Goal: Check status: Check status

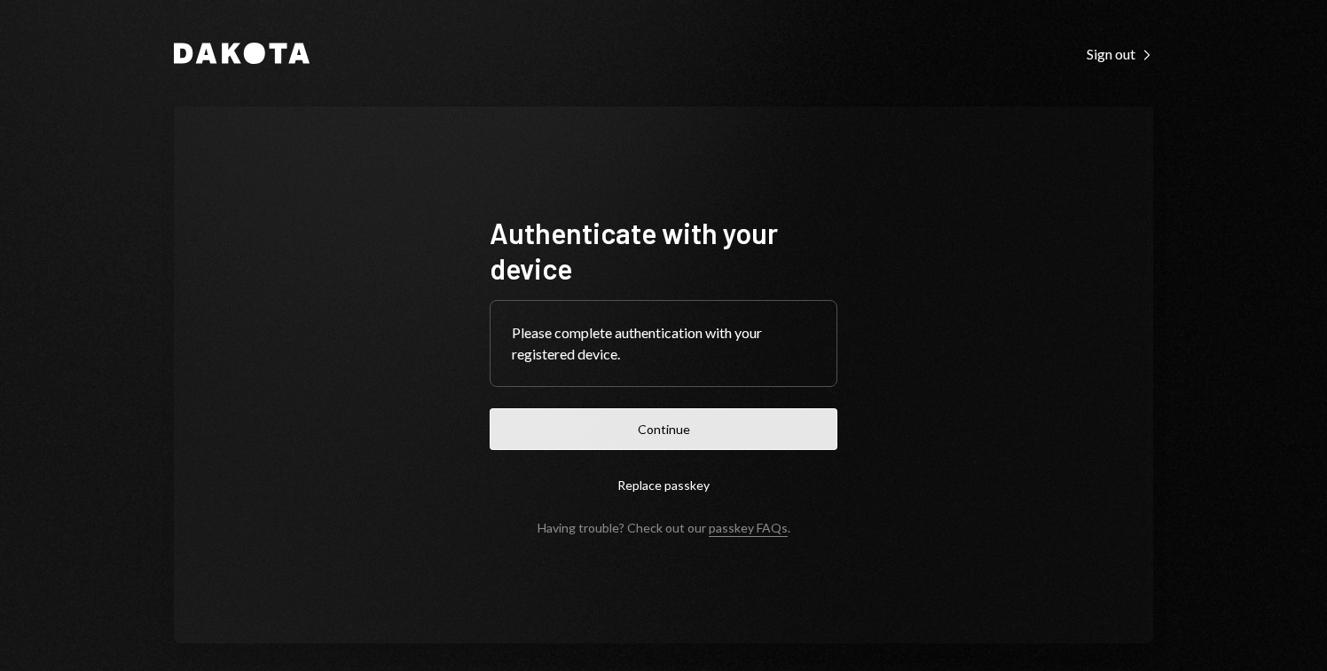
click at [702, 418] on button "Continue" at bounding box center [664, 429] width 348 height 42
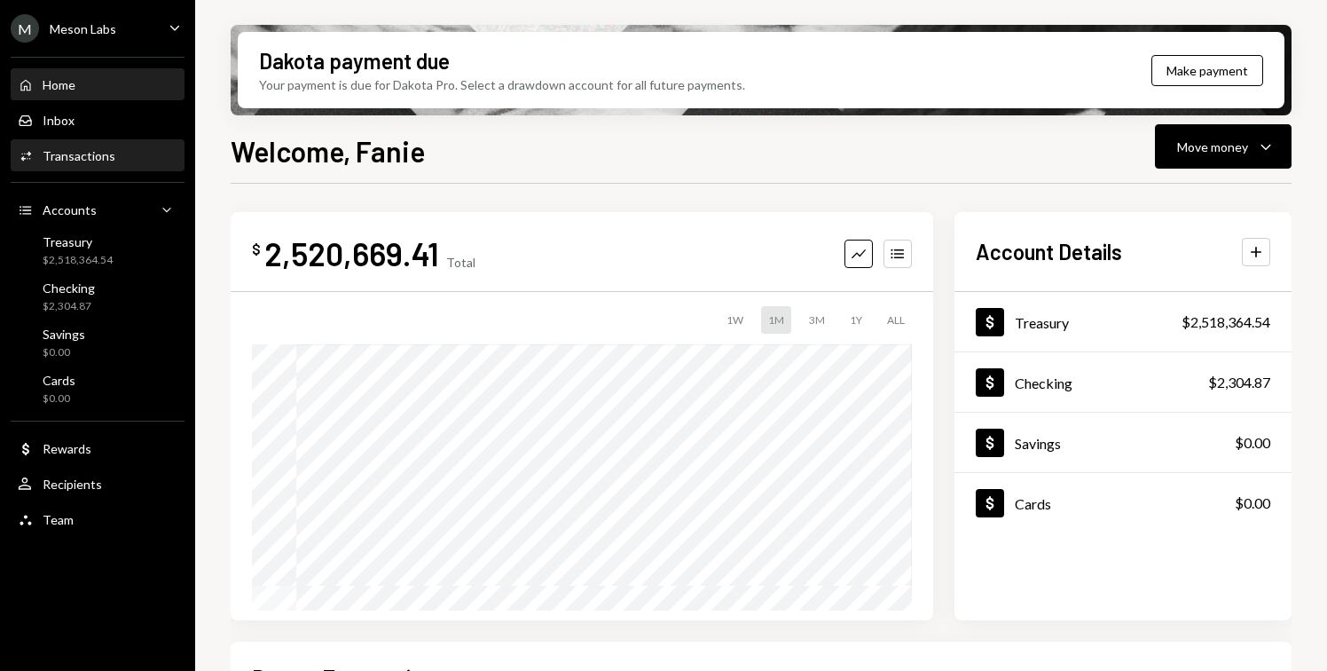
click at [91, 162] on div "Transactions" at bounding box center [79, 155] width 73 height 15
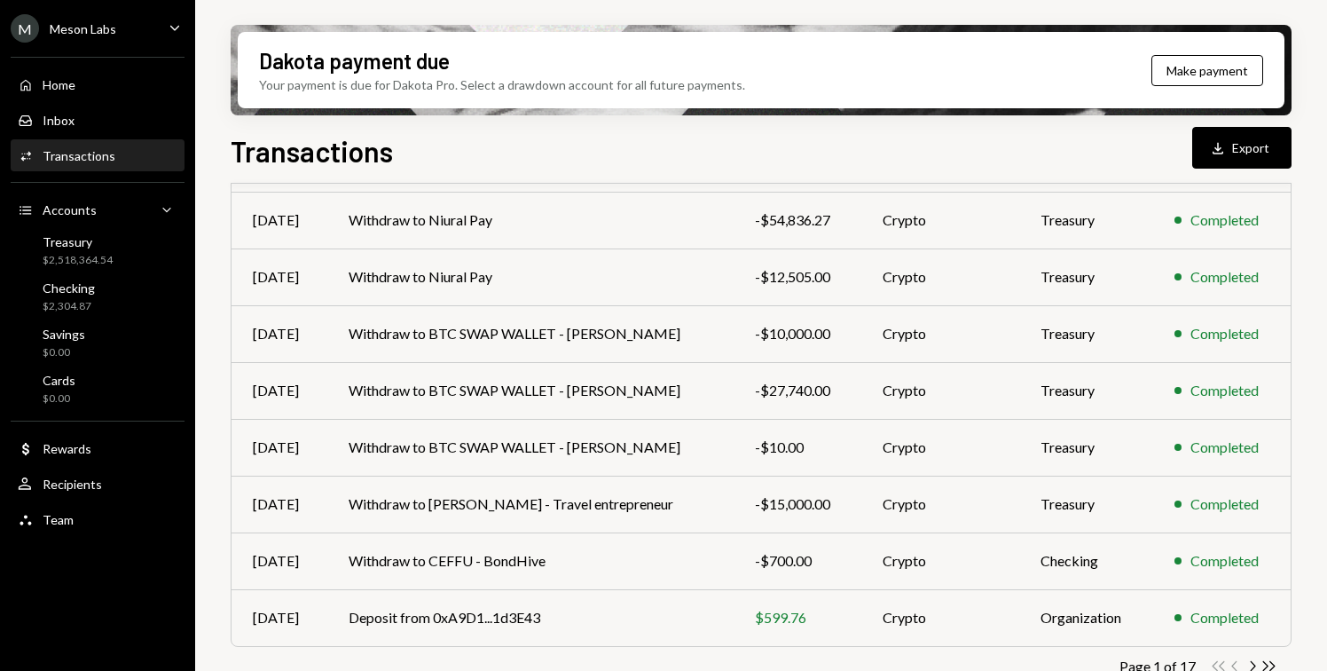
scroll to position [340, 0]
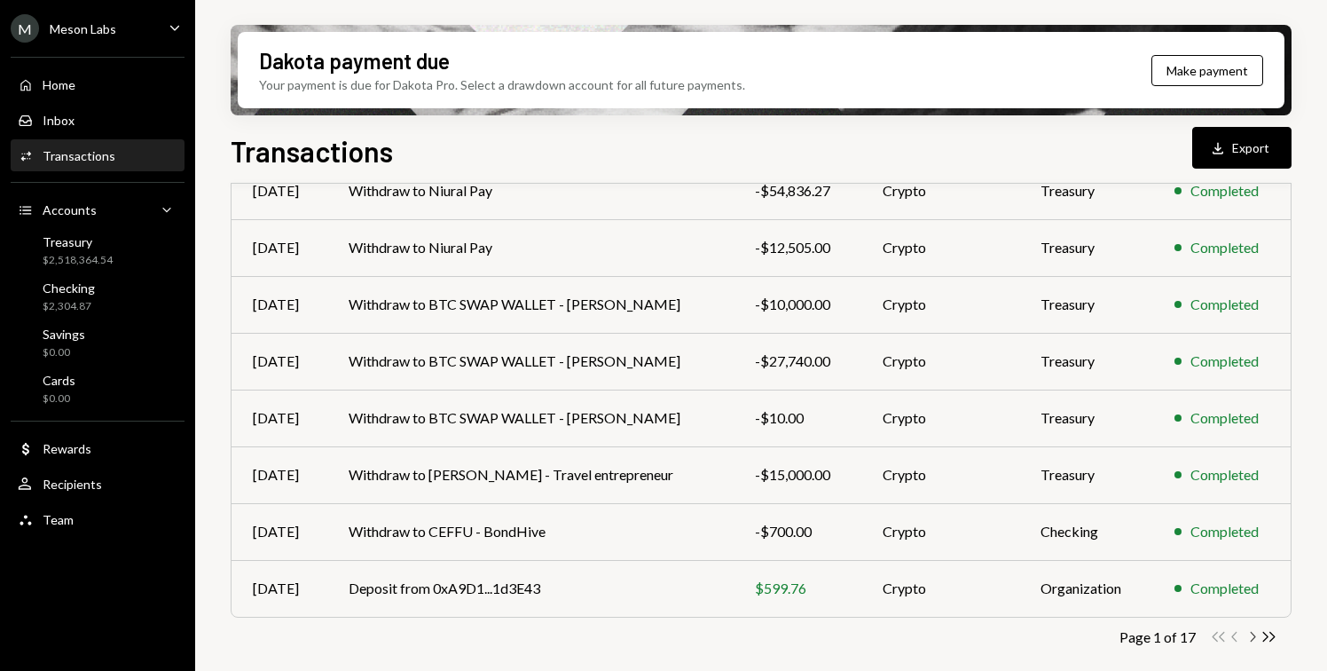
click at [1249, 638] on icon "Chevron Right" at bounding box center [1252, 636] width 17 height 17
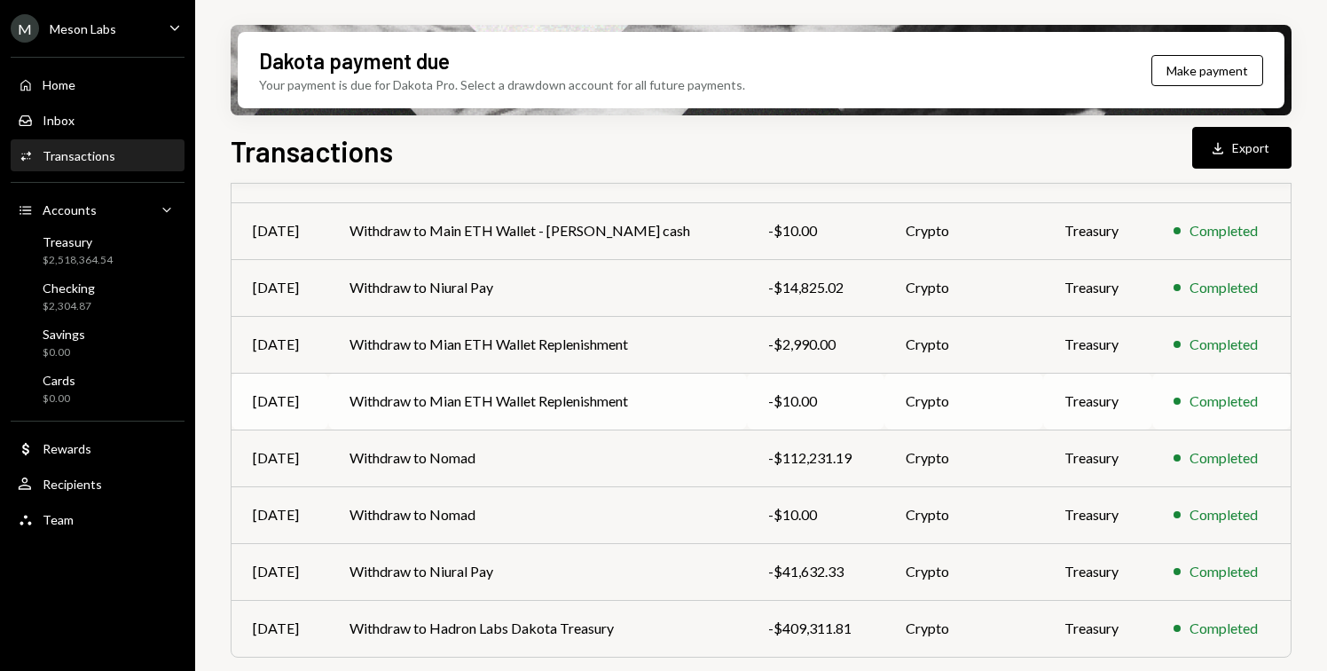
scroll to position [296, 0]
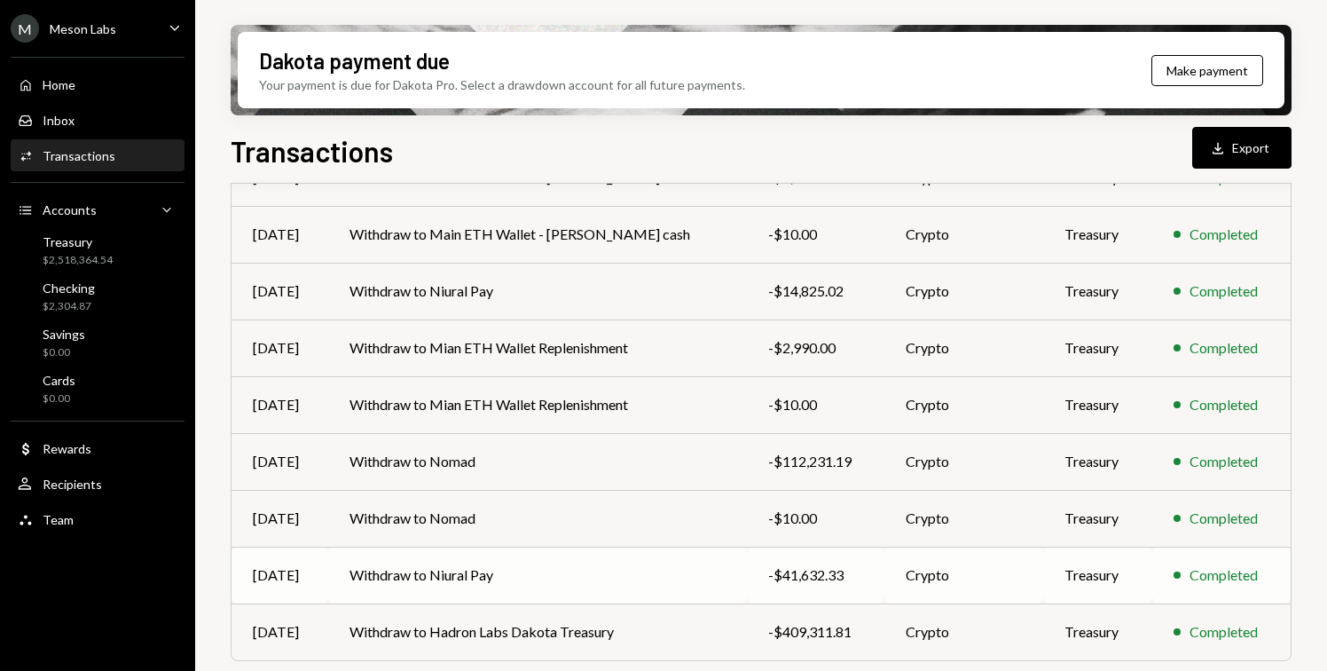
click at [468, 579] on td "Withdraw to Niural Pay" at bounding box center [537, 575] width 418 height 57
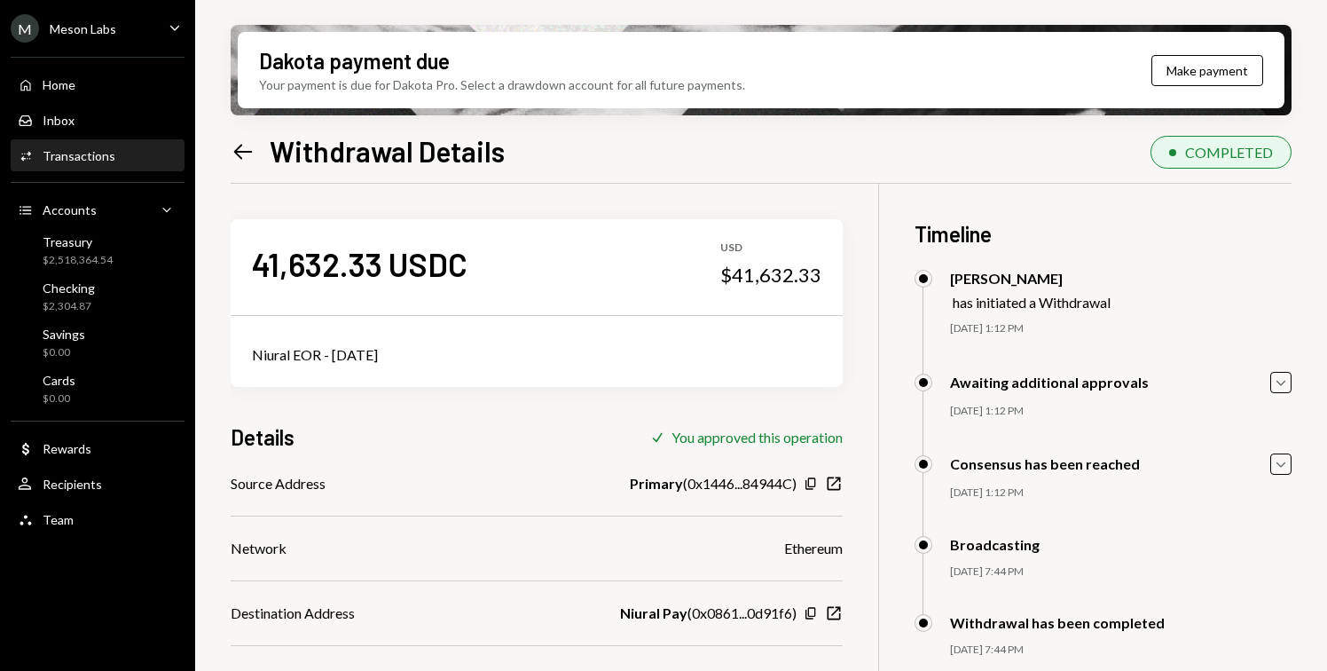
click at [245, 154] on icon "Left Arrow" at bounding box center [243, 151] width 25 height 25
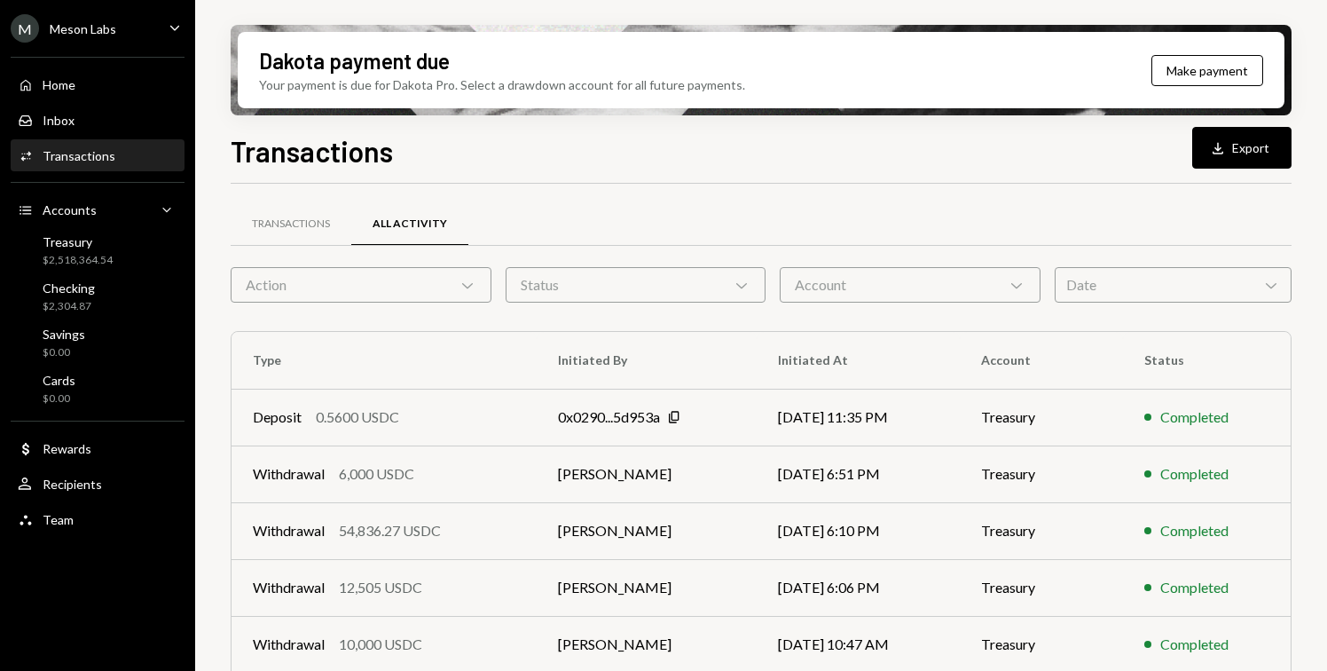
click at [122, 162] on div "Activities Transactions" at bounding box center [98, 156] width 160 height 16
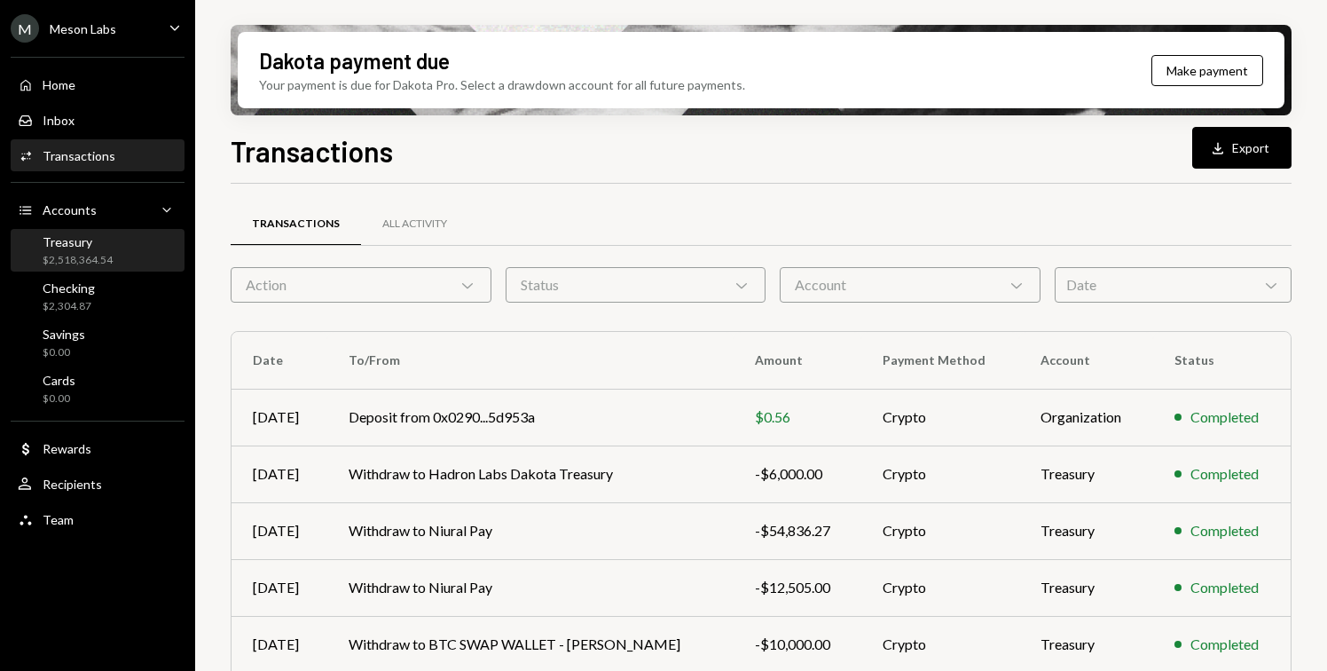
click at [138, 236] on div "Treasury $2,518,364.54" at bounding box center [98, 251] width 160 height 34
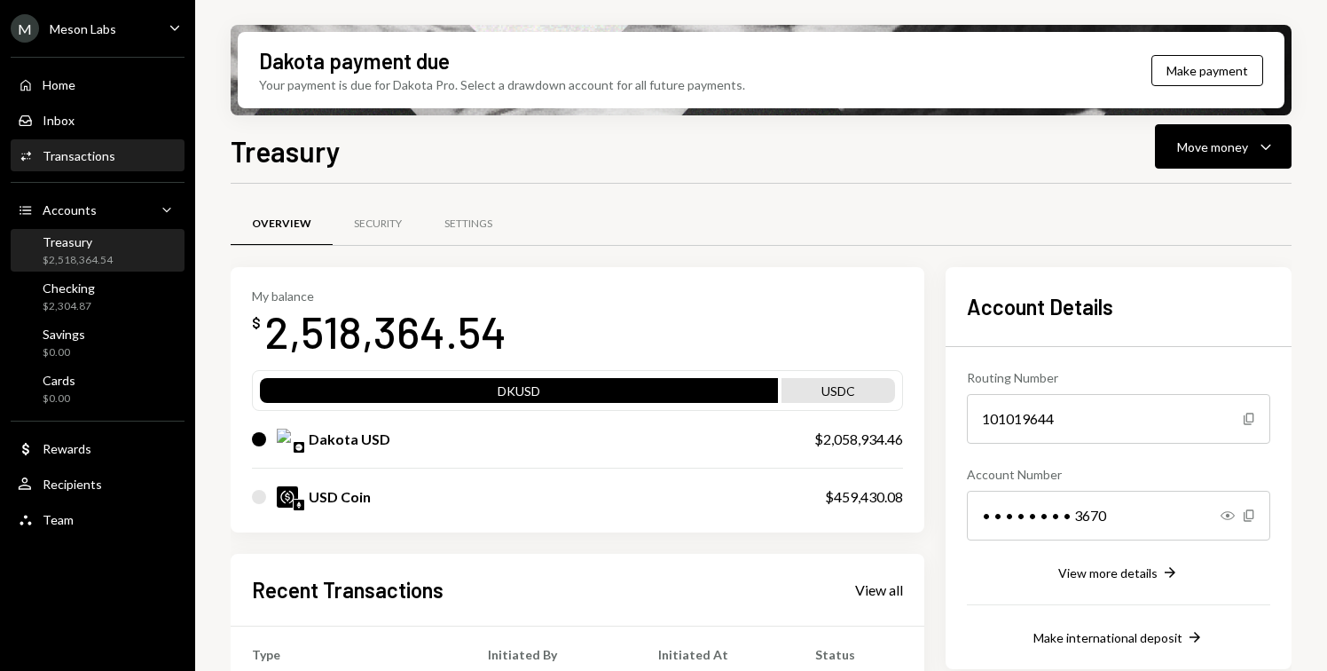
click at [114, 161] on div "Activities Transactions" at bounding box center [98, 156] width 160 height 16
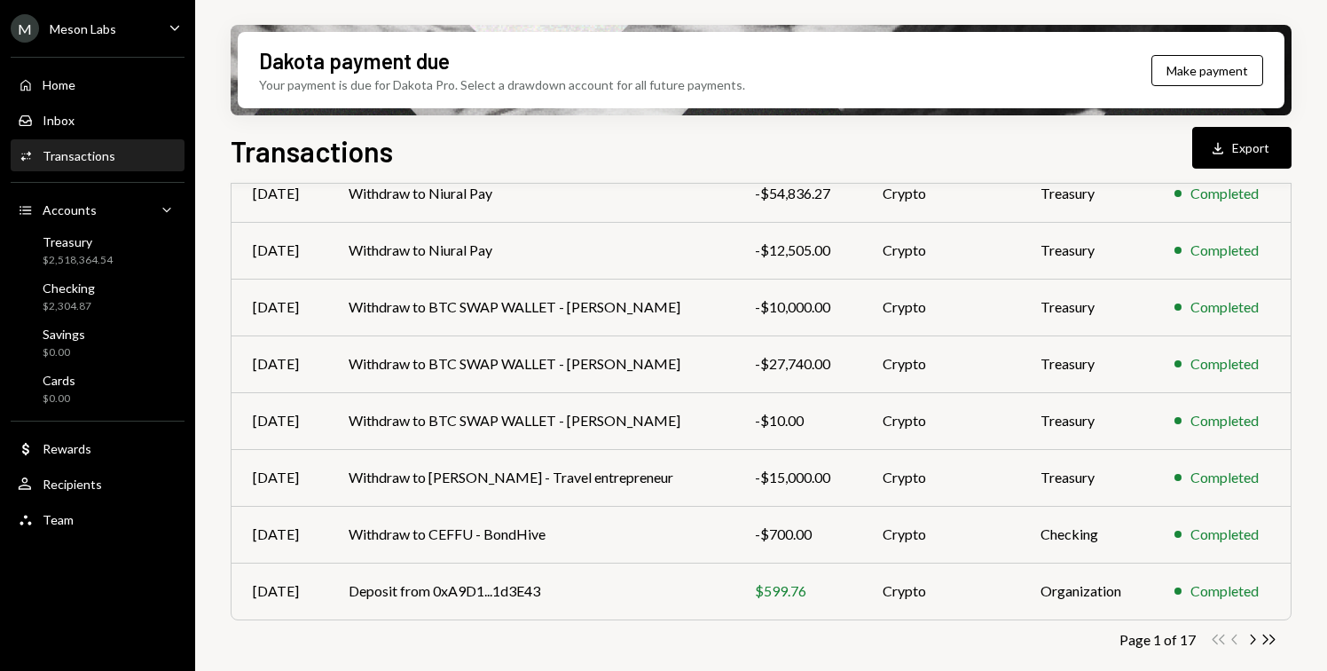
scroll to position [340, 0]
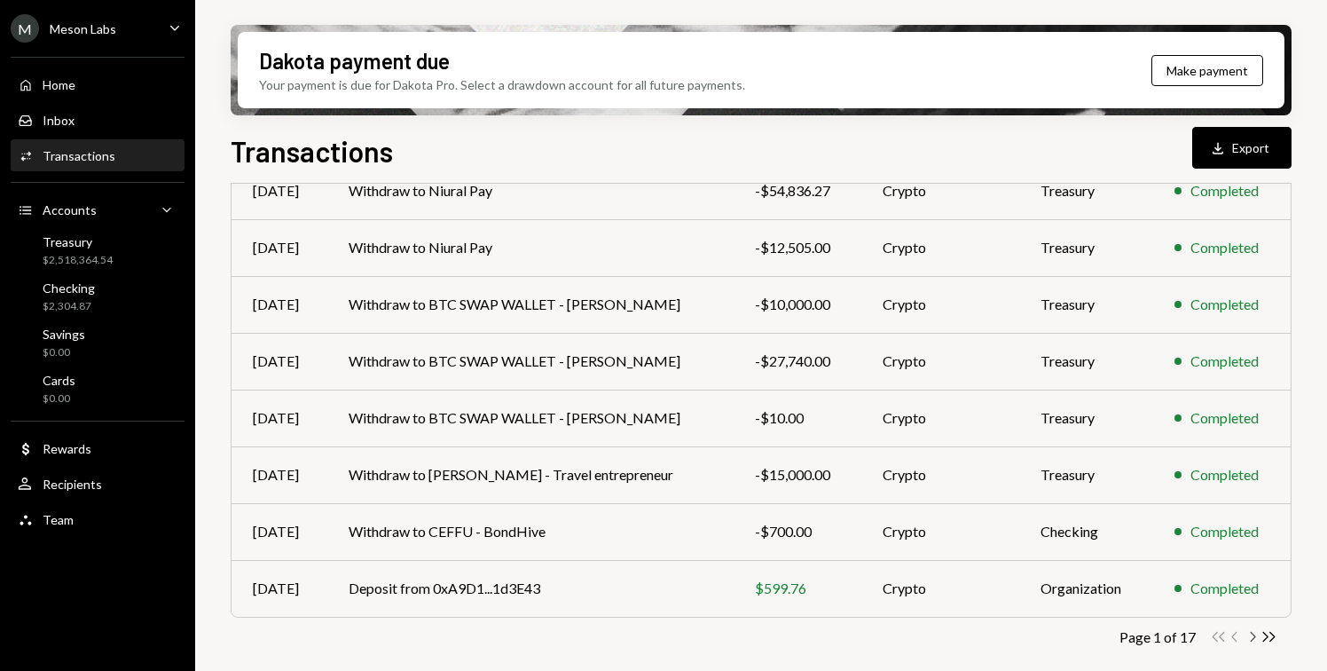
click at [1255, 638] on icon "Chevron Right" at bounding box center [1252, 636] width 17 height 17
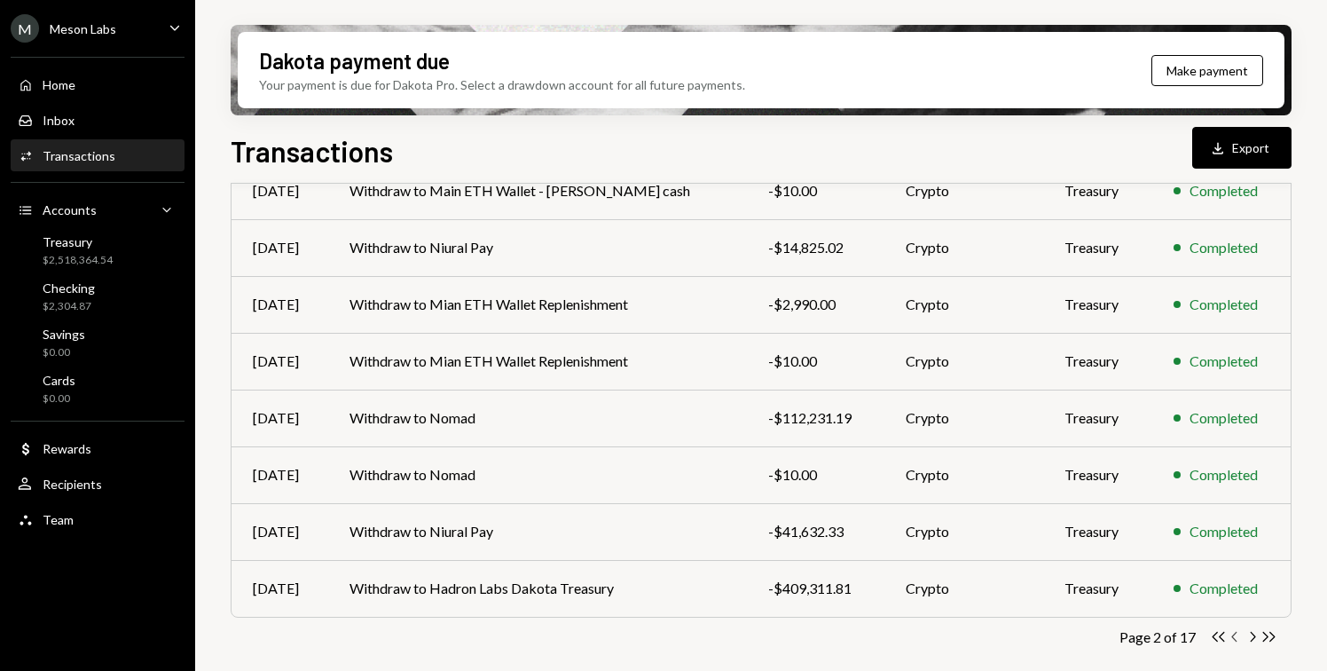
click at [1234, 641] on icon "Chevron Left" at bounding box center [1235, 636] width 17 height 17
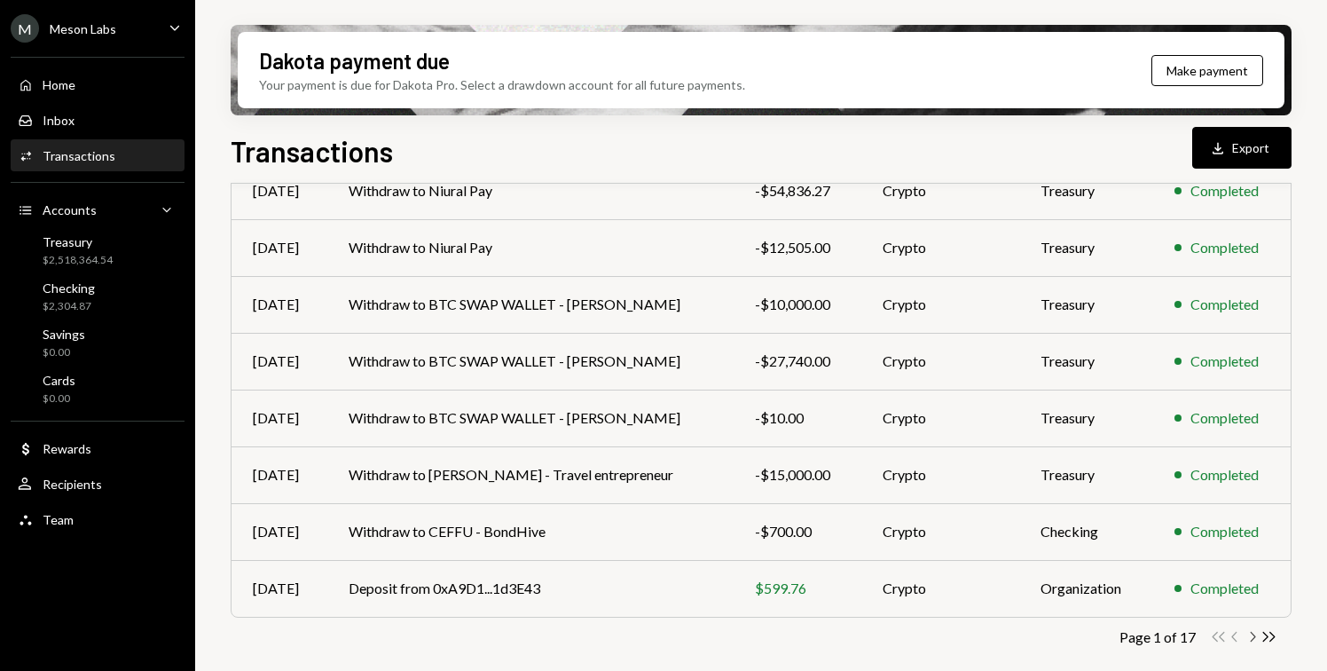
click at [1254, 639] on icon "Chevron Right" at bounding box center [1252, 636] width 17 height 17
